Goal: Navigation & Orientation: Understand site structure

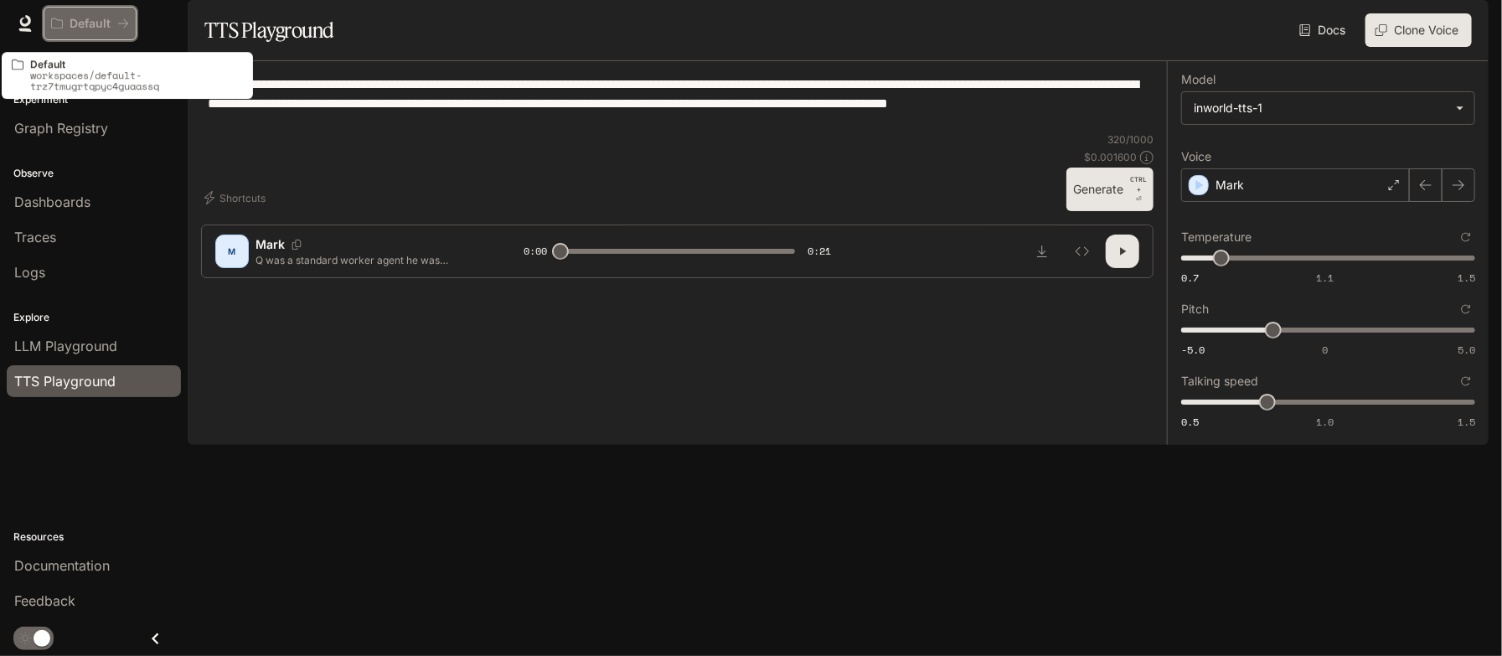
click at [90, 28] on p "Default" at bounding box center [90, 24] width 41 height 14
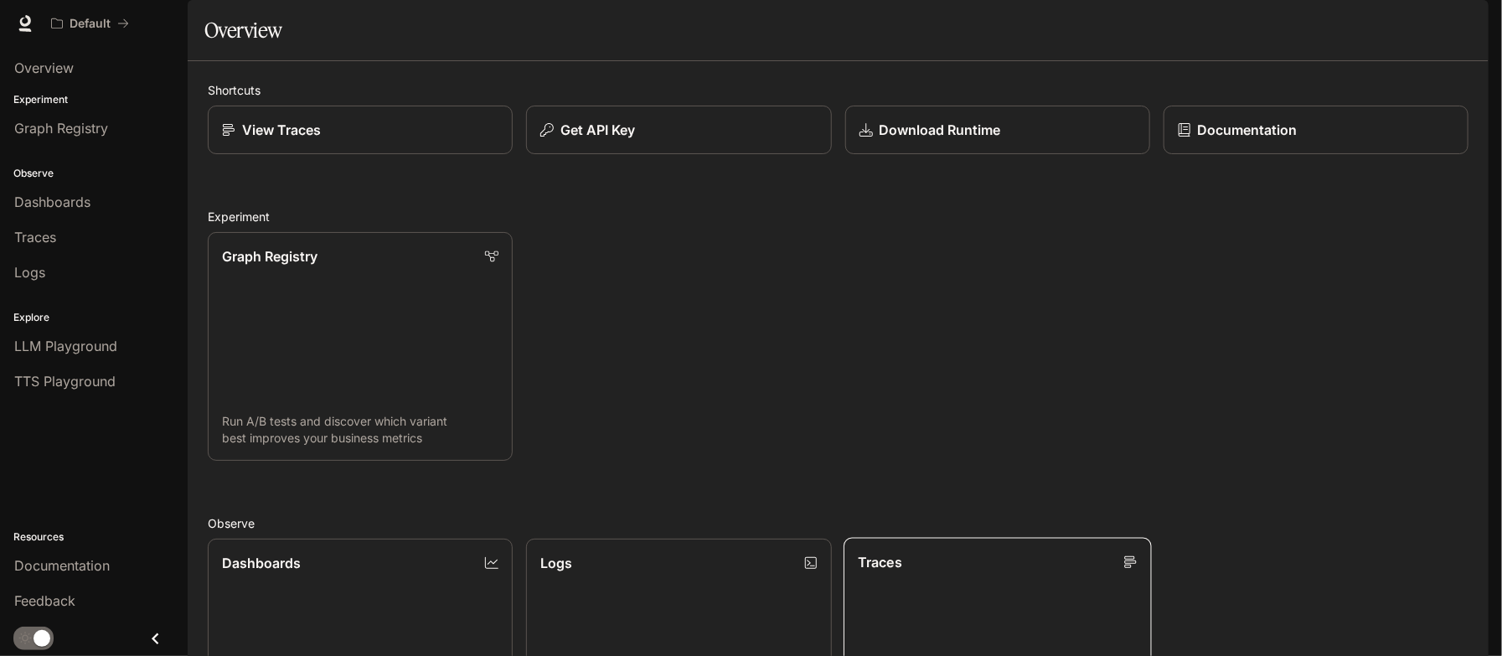
scroll to position [492, 0]
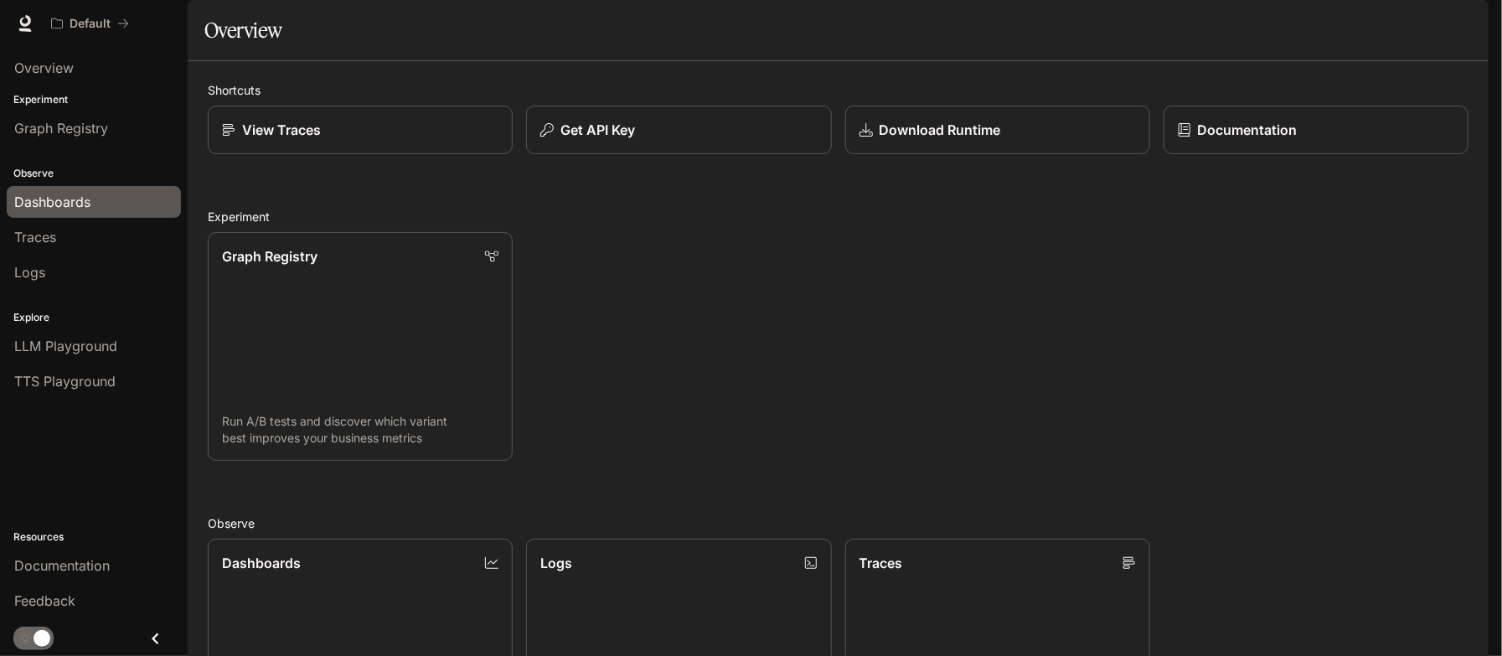
click at [55, 199] on span "Dashboards" at bounding box center [52, 202] width 76 height 20
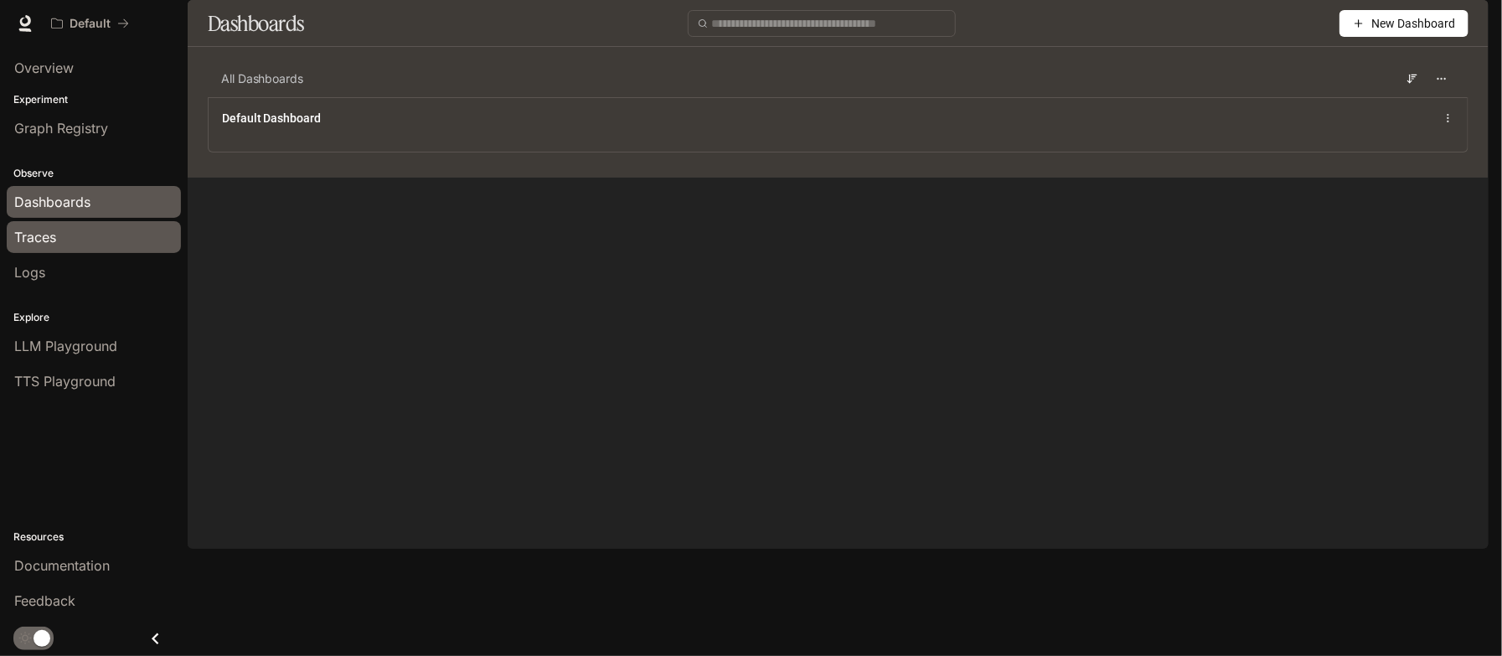
click at [40, 237] on span "Traces" at bounding box center [35, 237] width 42 height 20
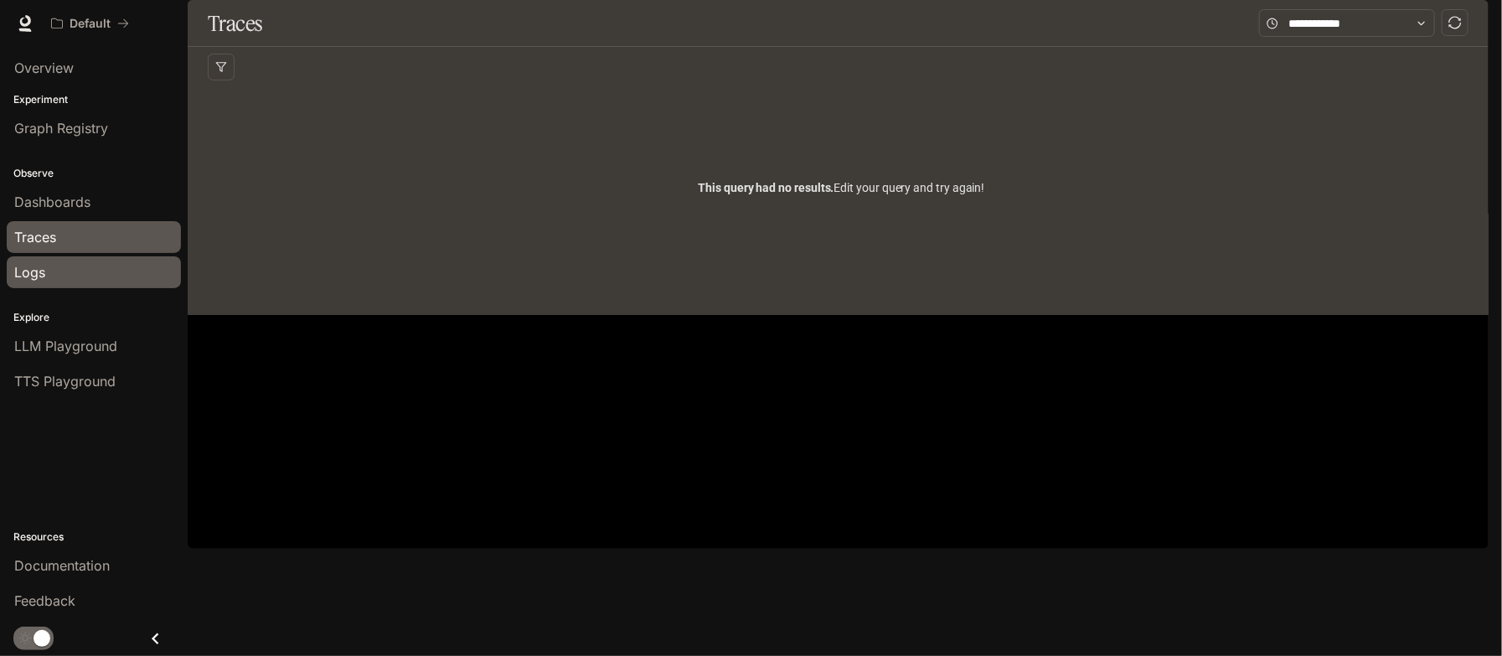
click at [91, 270] on div "Logs" at bounding box center [93, 272] width 159 height 20
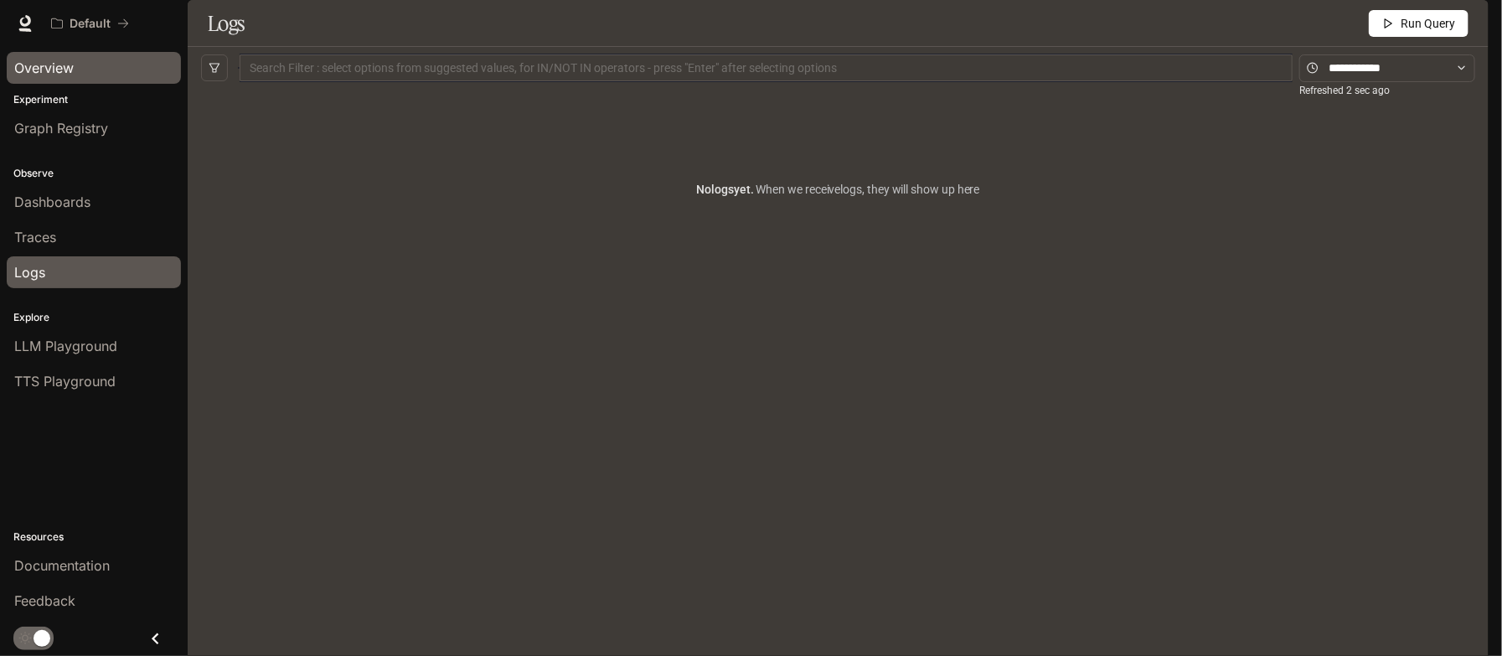
click at [74, 79] on link "Overview" at bounding box center [94, 68] width 174 height 32
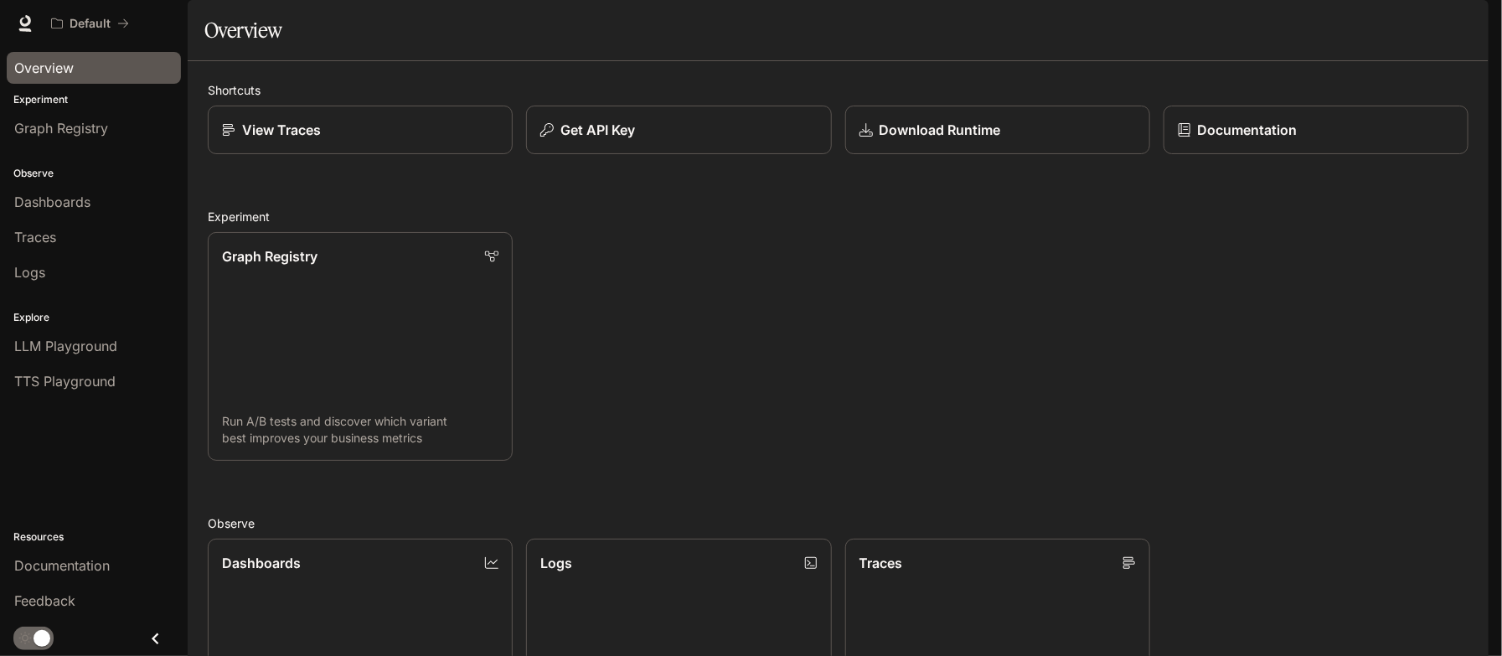
scroll to position [492, 0]
